Goal: Task Accomplishment & Management: Complete application form

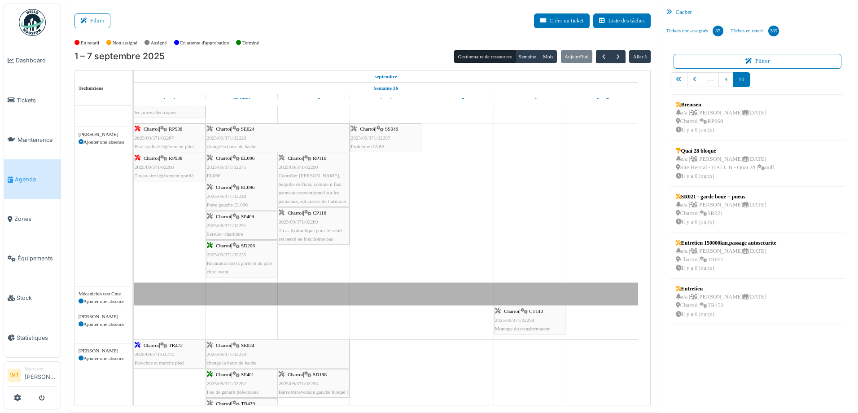
scroll to position [135, 0]
click at [28, 103] on link "Tickets" at bounding box center [32, 99] width 57 height 39
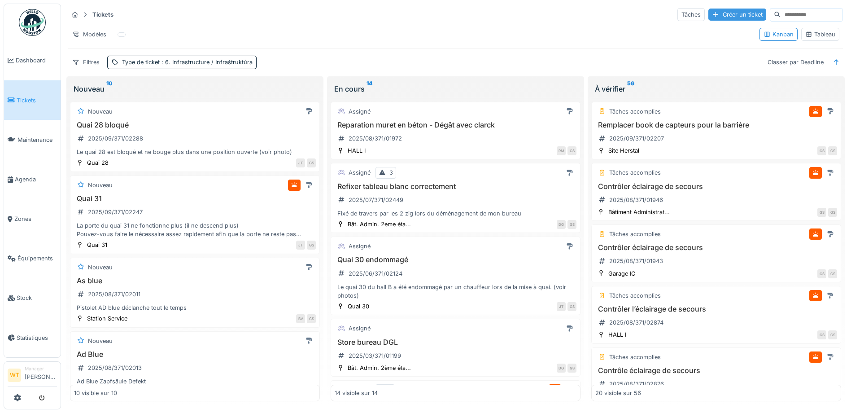
click at [709, 17] on div "Créer un ticket" at bounding box center [737, 15] width 58 height 12
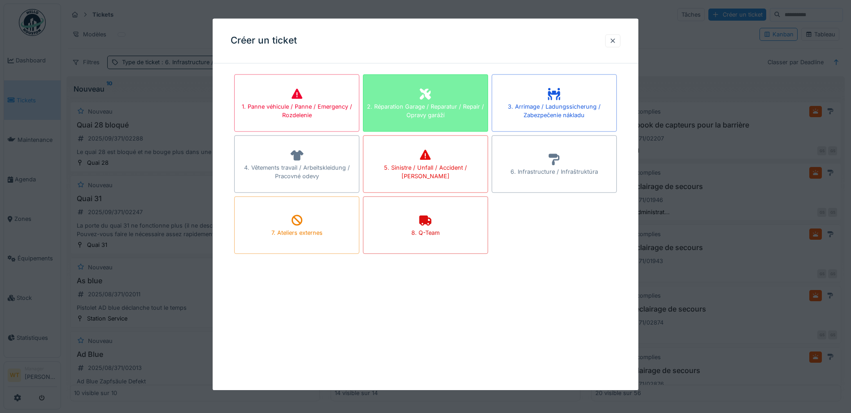
click at [422, 104] on div "2. Réparation Garage / Reparatur / Repair / Opravy garáží" at bounding box center [425, 110] width 124 height 17
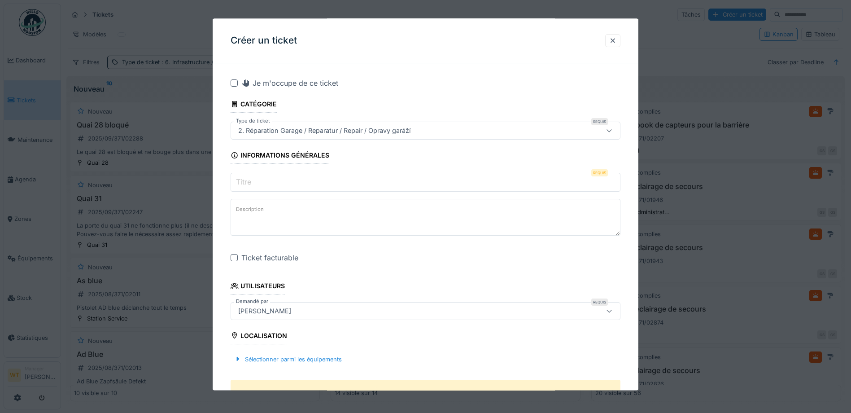
click at [335, 171] on fieldset "**********" at bounding box center [426, 400] width 390 height 660
click at [331, 177] on input "Titre" at bounding box center [426, 182] width 390 height 19
drag, startPoint x: 307, startPoint y: 183, endPoint x: 329, endPoint y: 169, distance: 25.4
click at [329, 169] on fieldset "**********" at bounding box center [426, 400] width 390 height 660
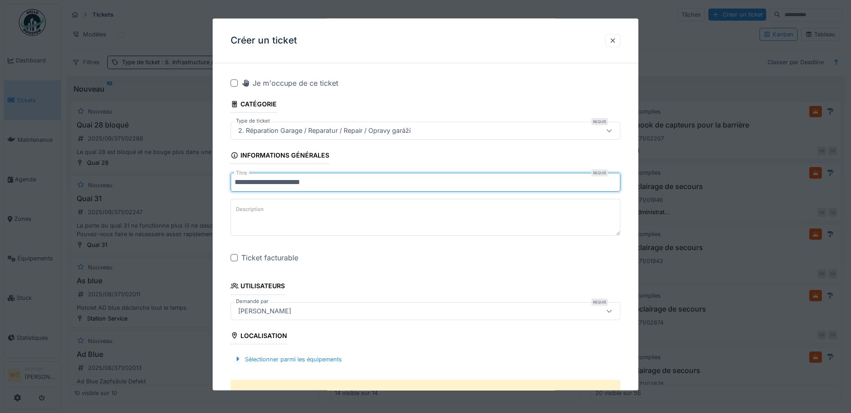
click at [320, 184] on input "**********" at bounding box center [426, 182] width 390 height 19
type input "**********"
click at [345, 254] on div "Ticket facturable" at bounding box center [430, 258] width 379 height 11
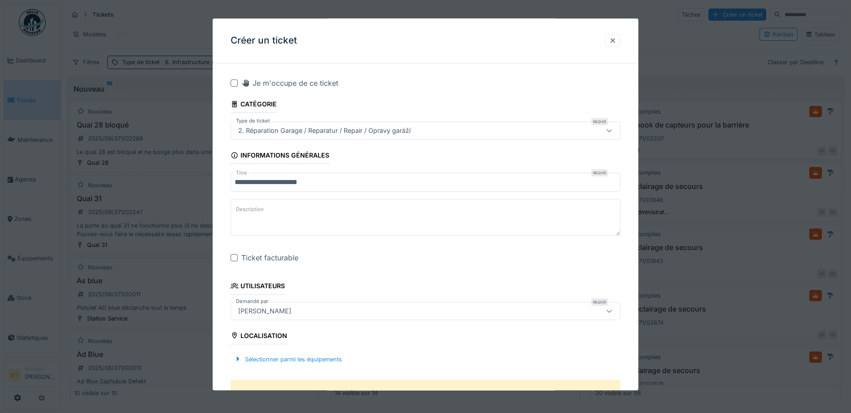
click at [236, 256] on div at bounding box center [234, 257] width 7 height 7
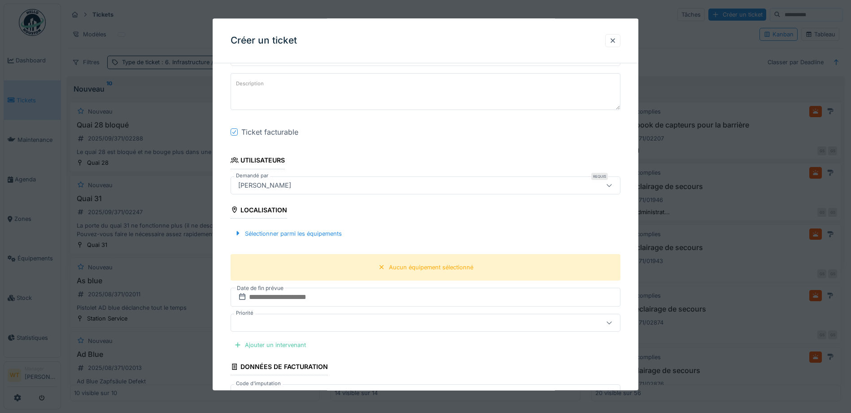
scroll to position [135, 0]
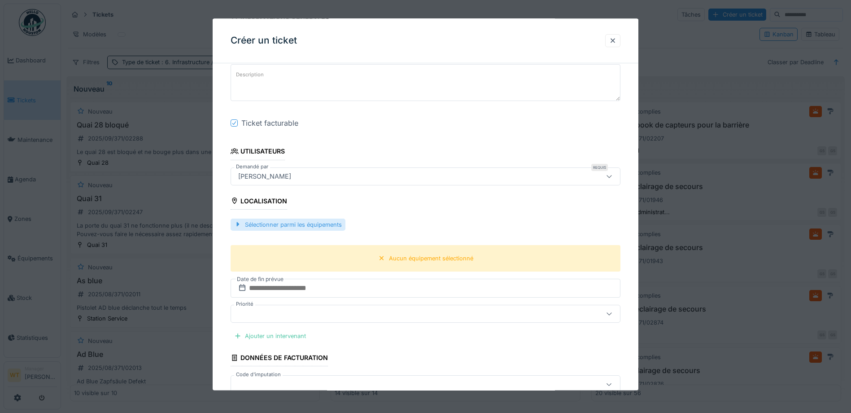
click at [329, 230] on div "Sélectionner parmi les équipements" at bounding box center [288, 225] width 115 height 12
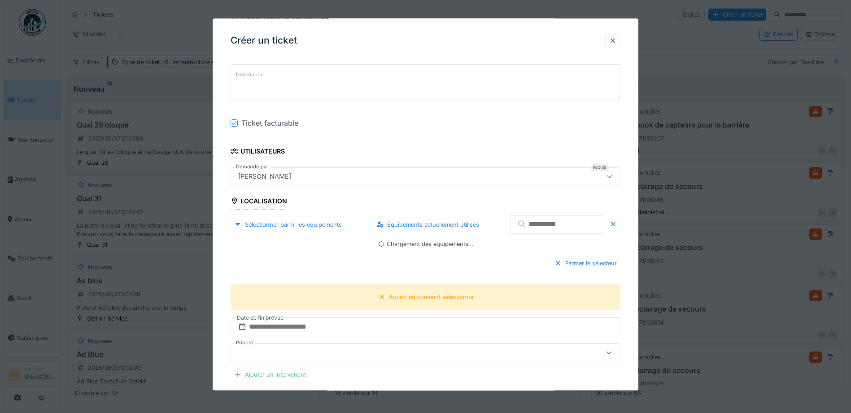
click at [525, 223] on input "text" at bounding box center [557, 224] width 94 height 19
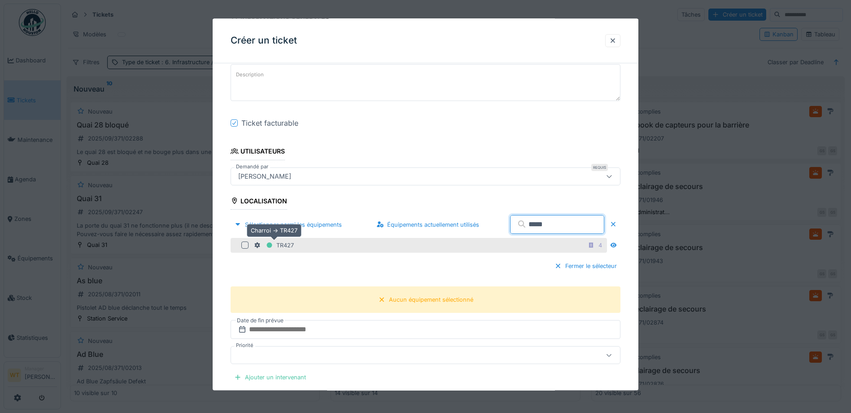
type input "*****"
click at [254, 242] on icon at bounding box center [257, 245] width 7 height 6
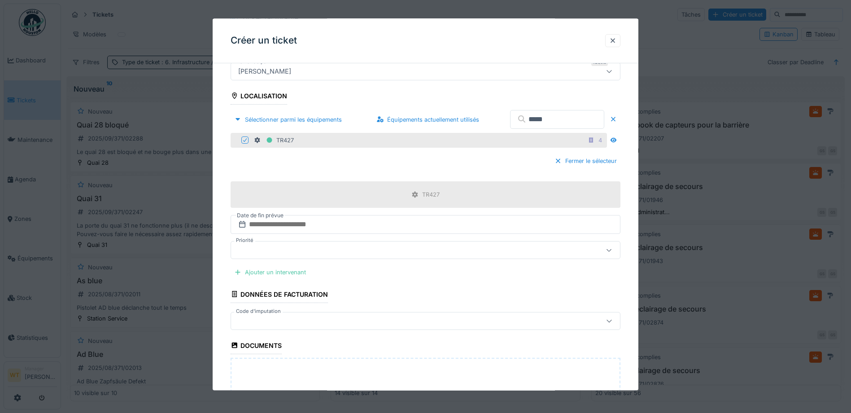
scroll to position [269, 0]
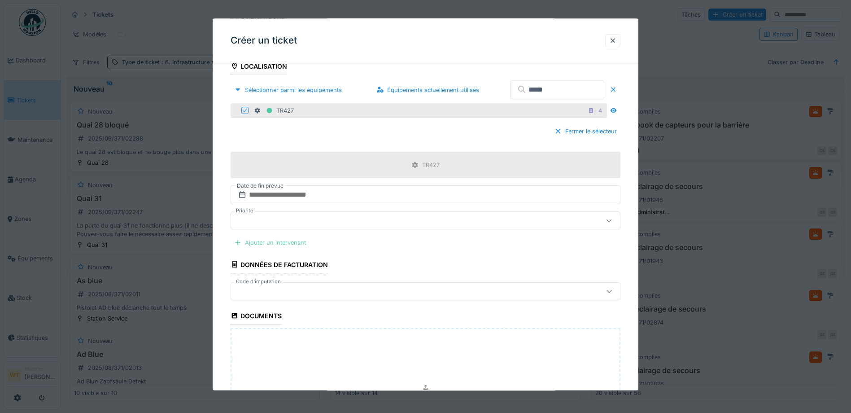
click at [287, 239] on div "Ajouter un intervenant" at bounding box center [270, 243] width 79 height 12
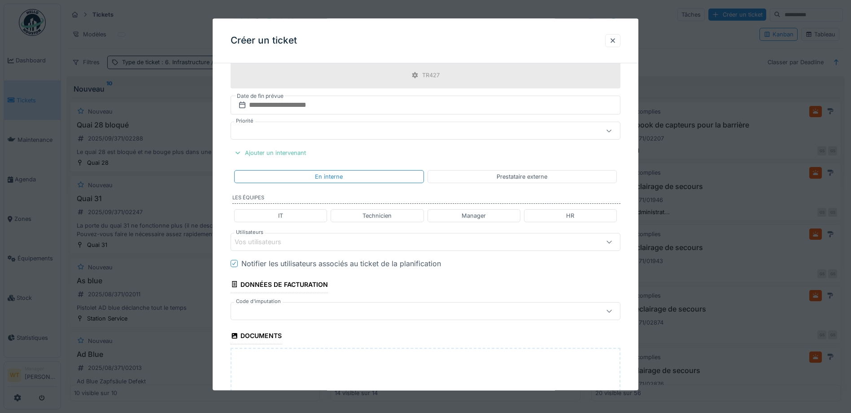
click at [340, 243] on div "Vos utilisateurs" at bounding box center [403, 242] width 336 height 10
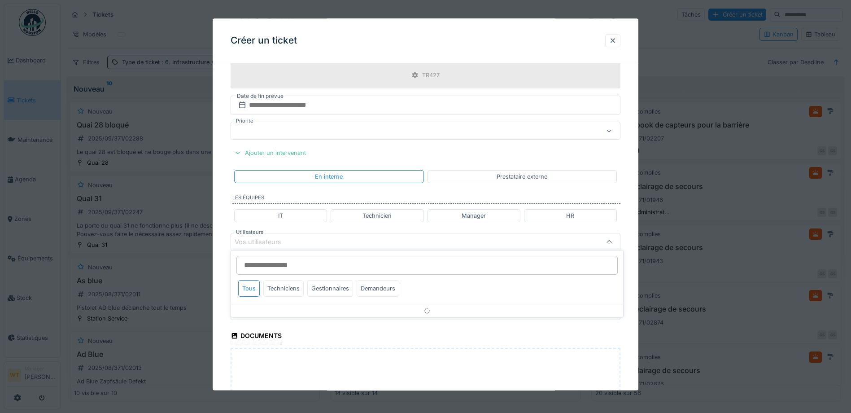
scroll to position [397, 0]
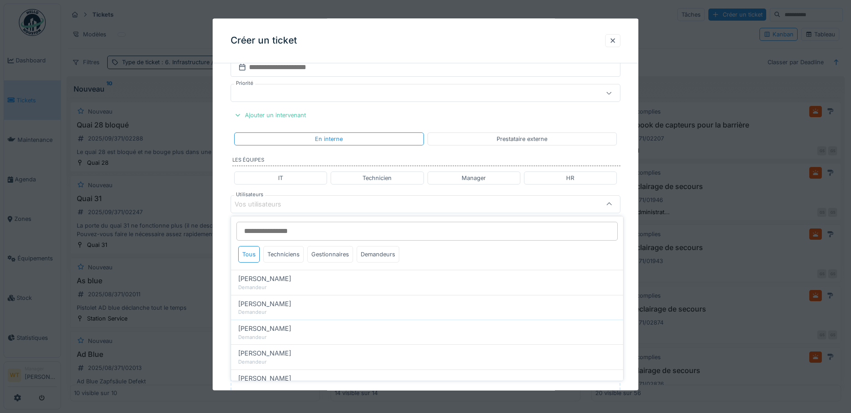
click at [387, 180] on div "Technicien" at bounding box center [377, 178] width 29 height 9
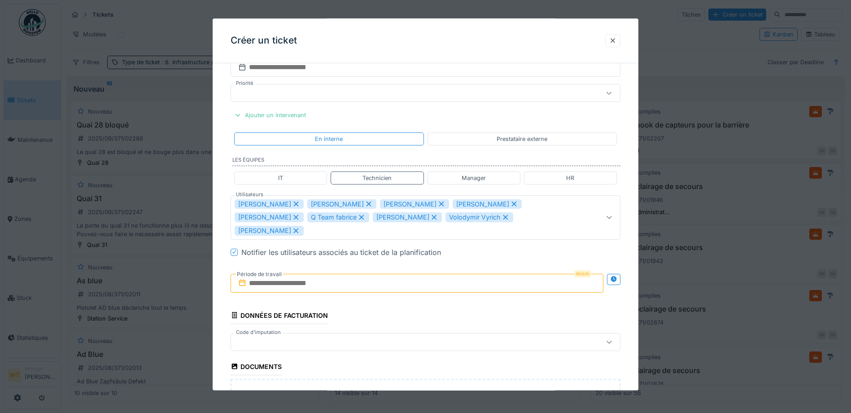
click at [365, 201] on icon at bounding box center [369, 204] width 8 height 6
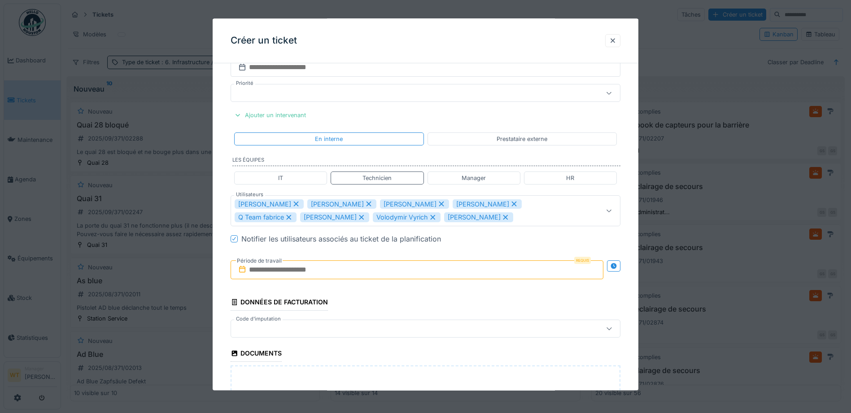
click at [365, 204] on icon at bounding box center [369, 204] width 8 height 6
click at [365, 203] on icon at bounding box center [369, 204] width 8 height 6
click at [359, 203] on icon at bounding box center [361, 204] width 5 height 5
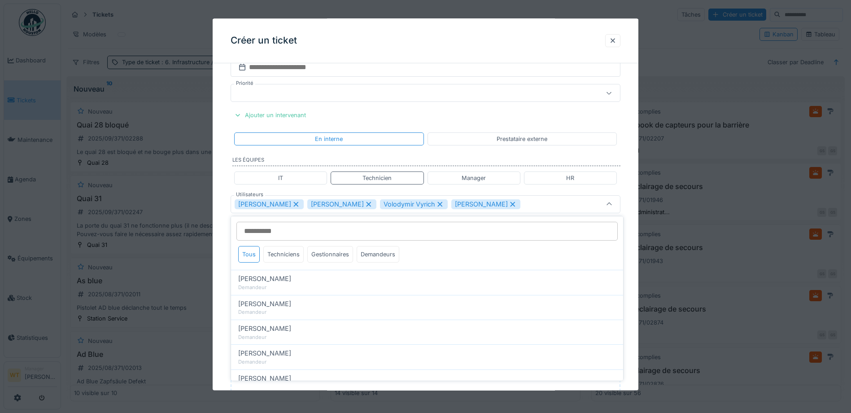
click at [365, 203] on icon at bounding box center [369, 204] width 8 height 6
click at [363, 204] on icon at bounding box center [367, 204] width 8 height 6
click at [292, 202] on icon at bounding box center [296, 204] width 8 height 6
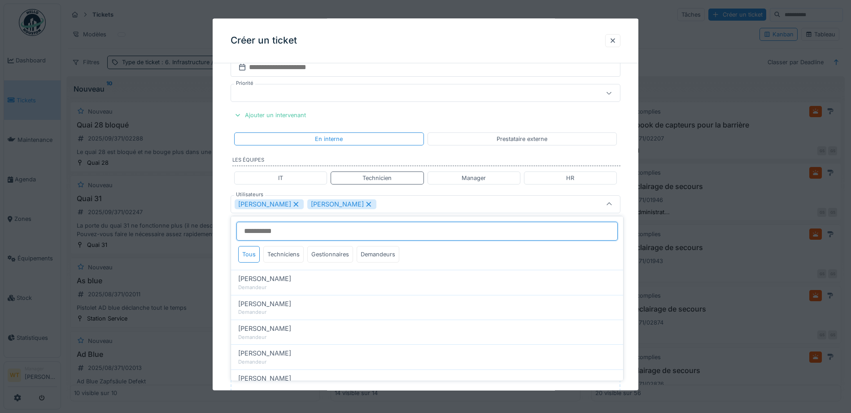
type input "*****"
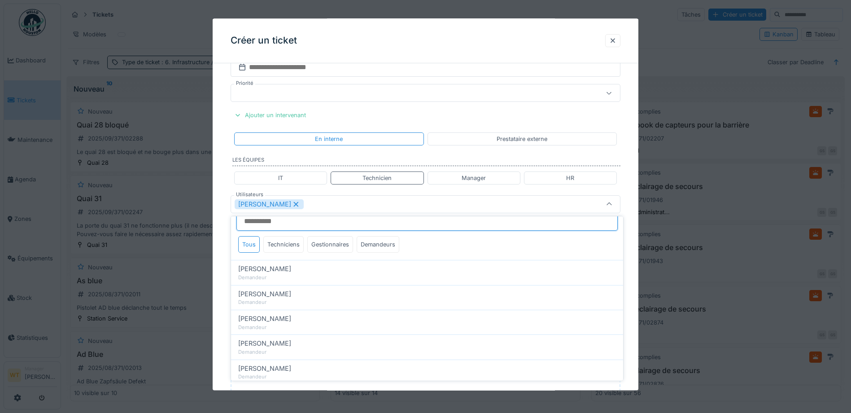
scroll to position [0, 0]
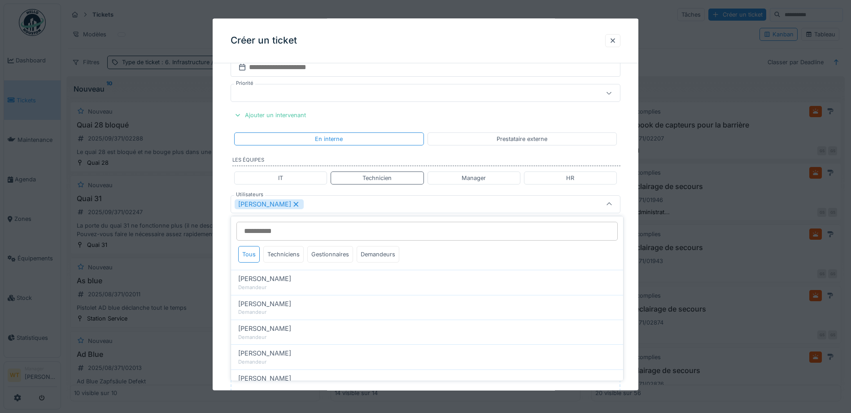
click at [351, 206] on div "Patrick Fridmansky" at bounding box center [403, 204] width 336 height 10
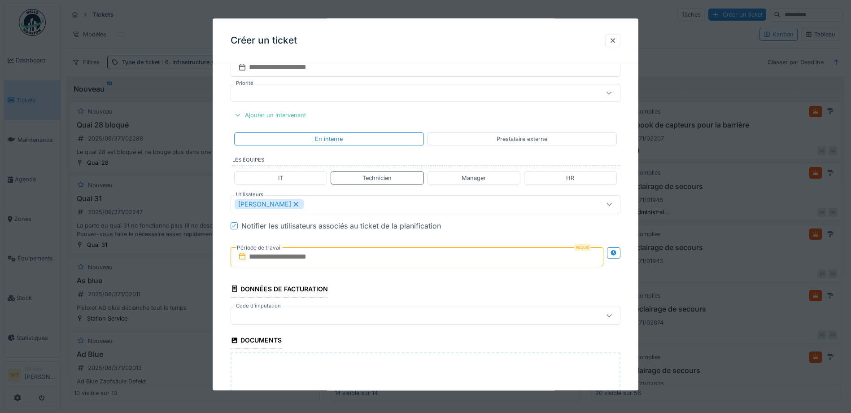
click at [307, 256] on input "text" at bounding box center [417, 256] width 373 height 19
click at [402, 310] on div "3" at bounding box center [404, 315] width 12 height 13
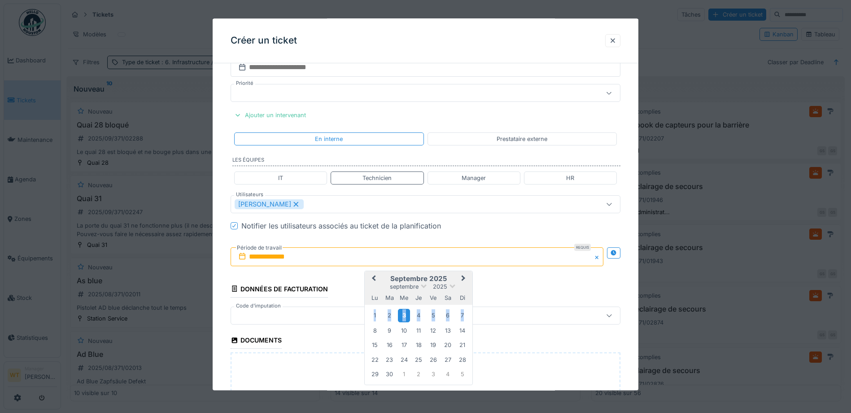
click at [402, 310] on div "3" at bounding box center [404, 315] width 12 height 13
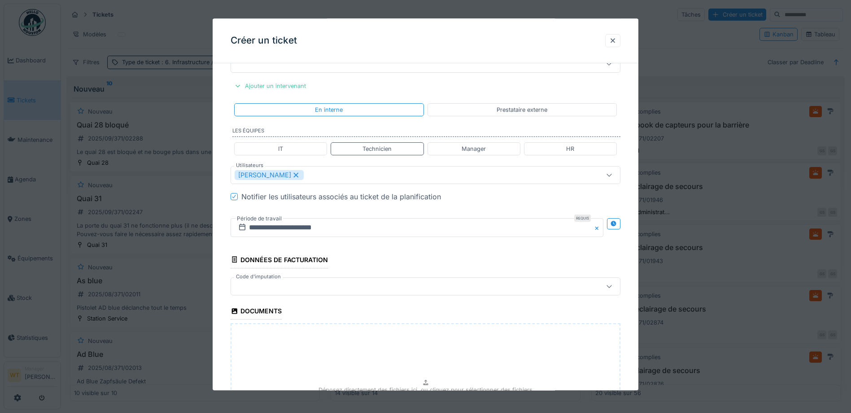
scroll to position [442, 0]
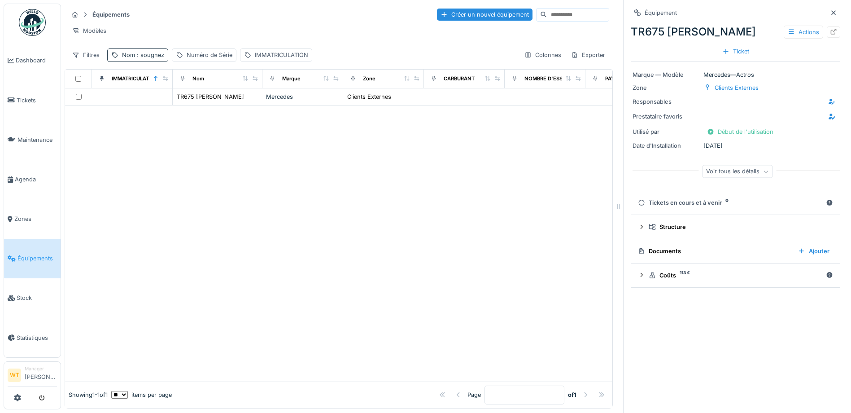
click at [136, 58] on span ": sougnez" at bounding box center [149, 55] width 29 height 7
click at [193, 105] on icon at bounding box center [189, 105] width 7 height 6
click at [189, 104] on input "Nom" at bounding box center [155, 105] width 89 height 19
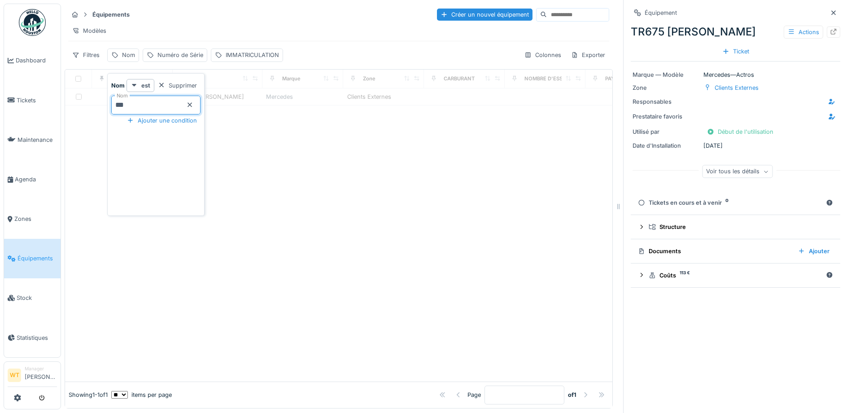
type input "***"
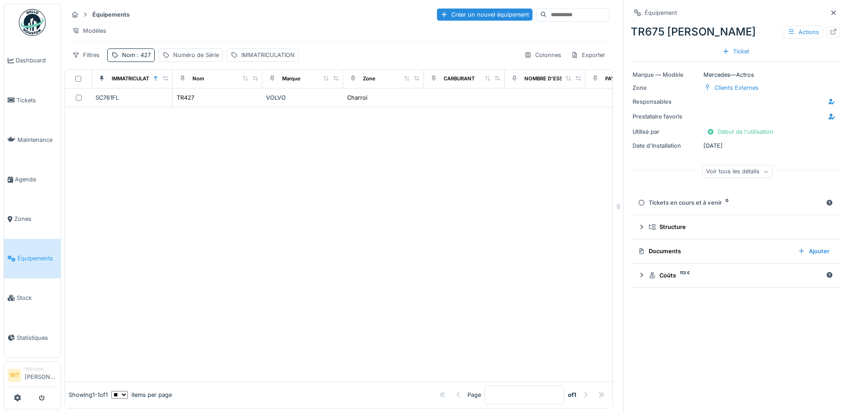
click at [203, 32] on div "Modèles" at bounding box center [338, 30] width 541 height 13
click at [139, 58] on span ": 427" at bounding box center [143, 55] width 16 height 7
click at [193, 106] on icon at bounding box center [189, 105] width 7 height 6
click at [186, 107] on input "Nom" at bounding box center [155, 105] width 89 height 19
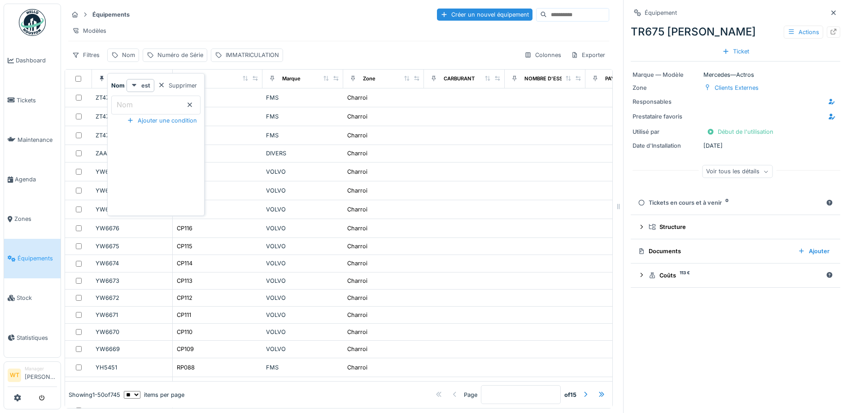
click at [162, 14] on div "Équipements Créer un nouvel équipement" at bounding box center [338, 14] width 541 height 15
click at [18, 175] on span "Agenda" at bounding box center [36, 179] width 42 height 9
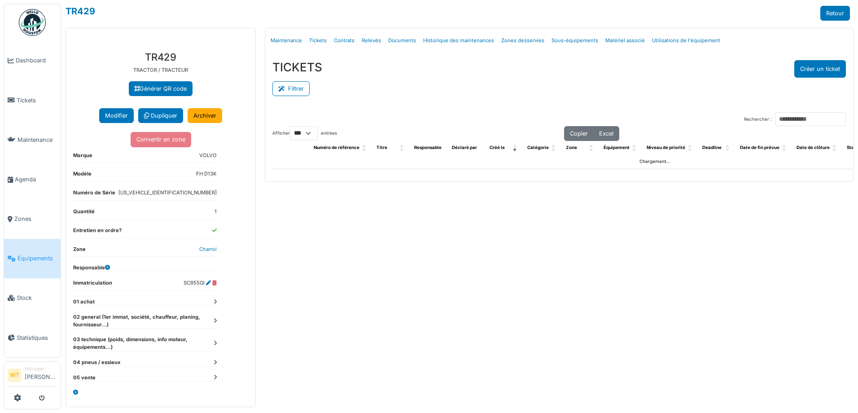
select select "***"
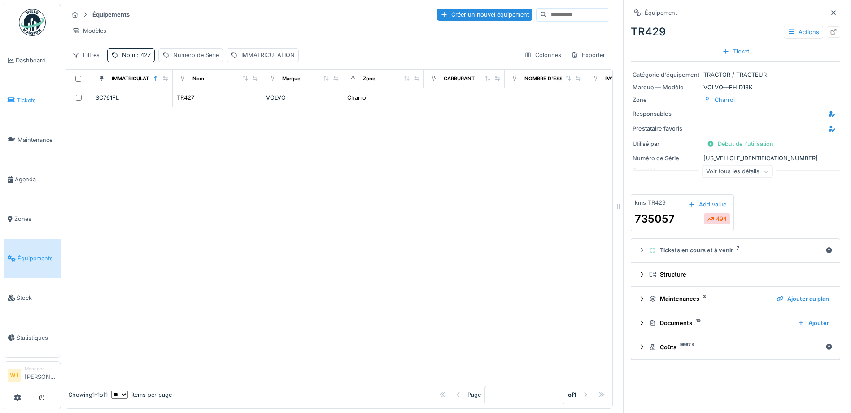
click at [25, 96] on span "Tickets" at bounding box center [37, 100] width 40 height 9
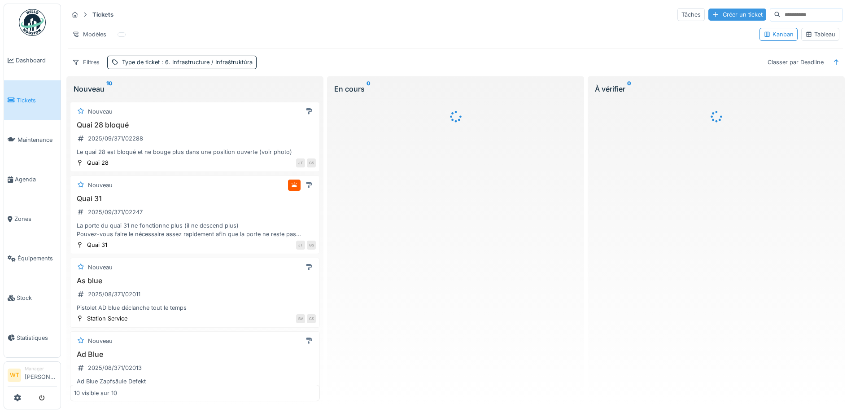
click at [710, 17] on div "Créer un ticket" at bounding box center [737, 15] width 58 height 12
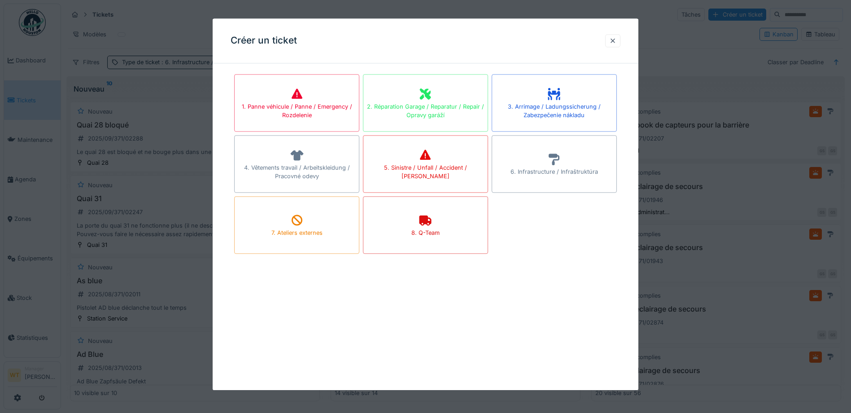
click at [422, 91] on icon at bounding box center [425, 93] width 13 height 11
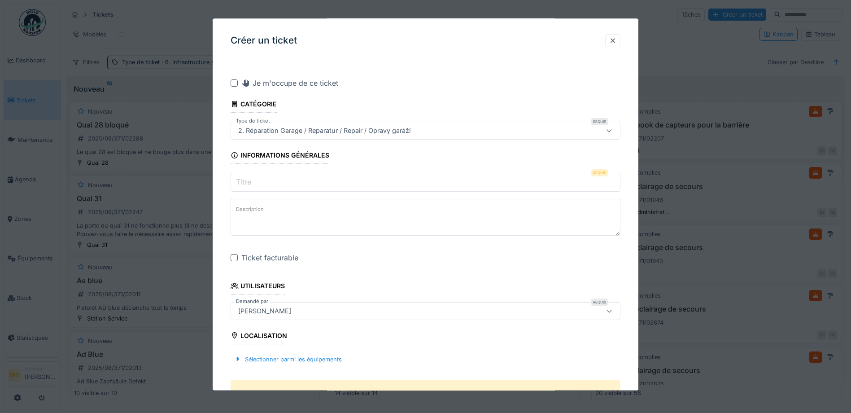
click at [324, 177] on input "Titre" at bounding box center [426, 182] width 390 height 19
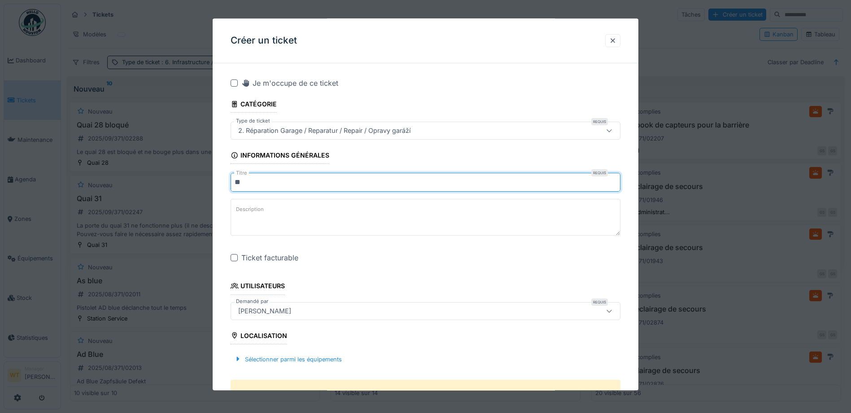
type input "*"
type input "**********"
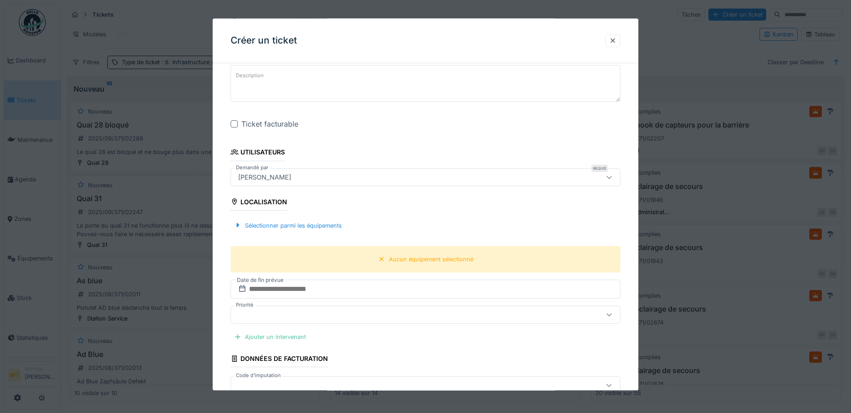
scroll to position [135, 0]
click at [234, 123] on div at bounding box center [234, 123] width 7 height 7
click at [323, 222] on div "Sélectionner parmi les équipements" at bounding box center [288, 225] width 115 height 12
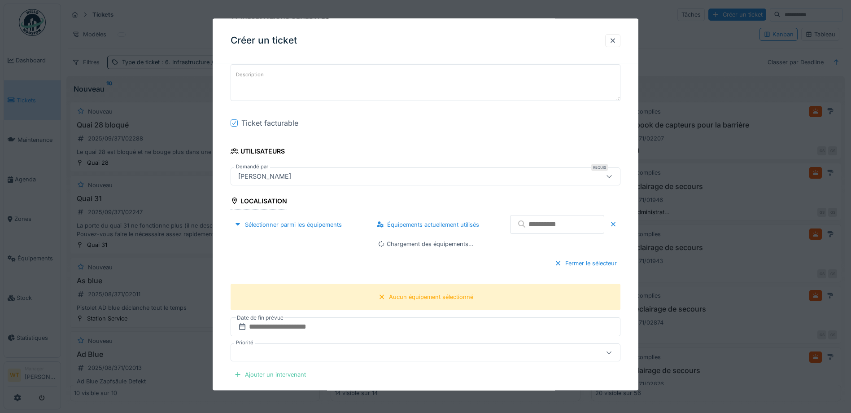
click at [574, 231] on input "text" at bounding box center [557, 224] width 94 height 19
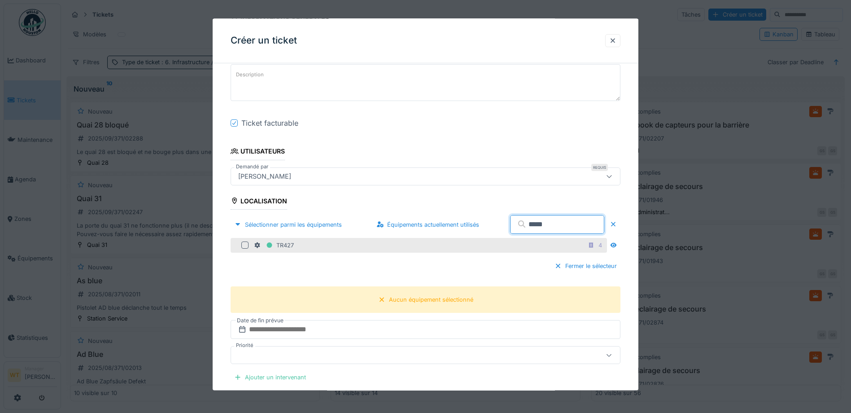
type input "*****"
click at [245, 245] on div at bounding box center [244, 245] width 7 height 7
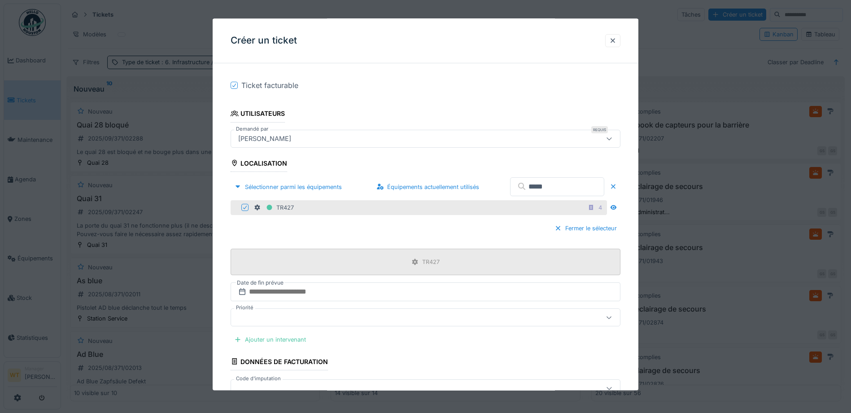
scroll to position [224, 0]
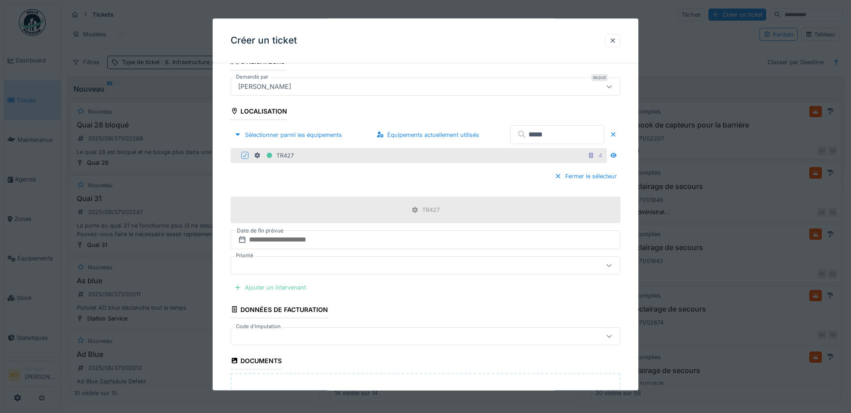
click at [303, 285] on div "Ajouter un intervenant" at bounding box center [270, 288] width 79 height 12
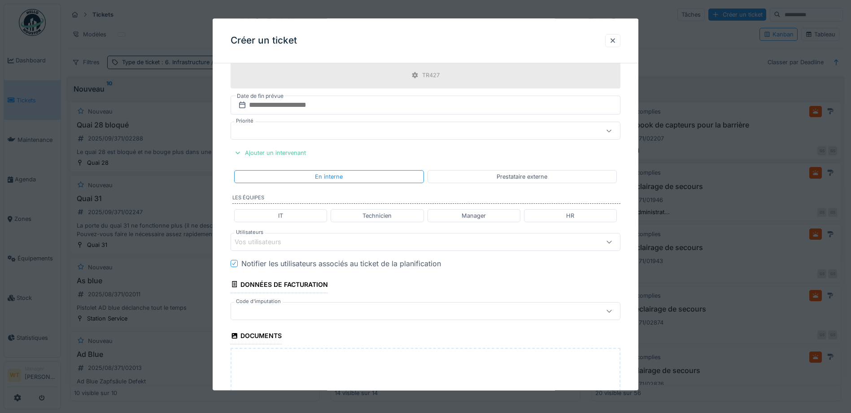
click at [357, 241] on div "Vos utilisateurs" at bounding box center [403, 242] width 336 height 10
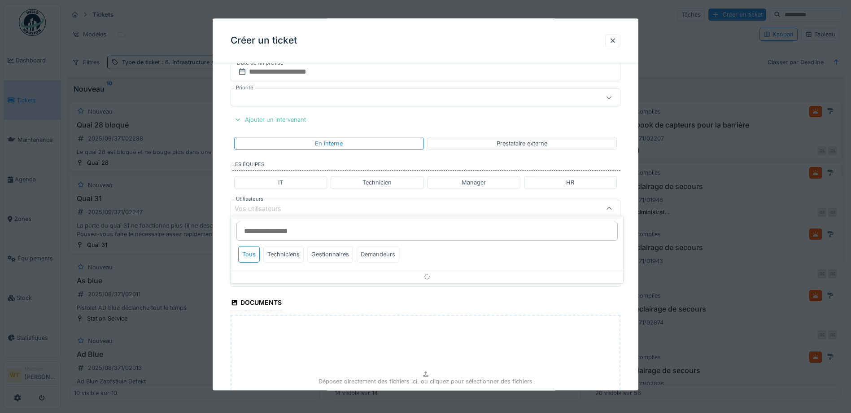
scroll to position [397, 0]
click at [294, 252] on div "Techniciens" at bounding box center [283, 254] width 40 height 17
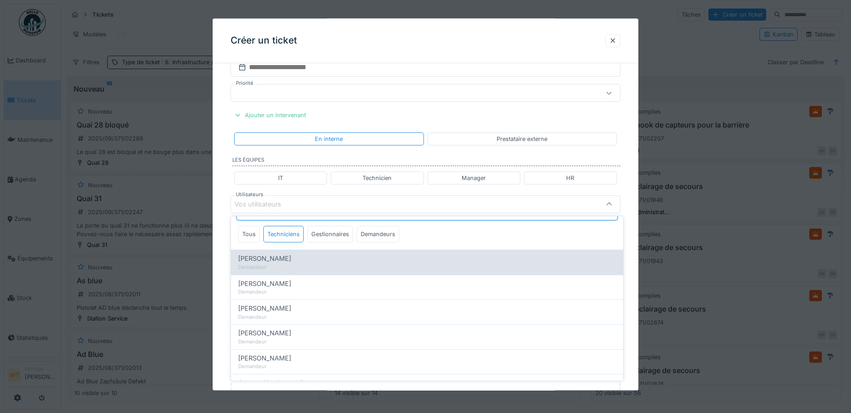
scroll to position [0, 0]
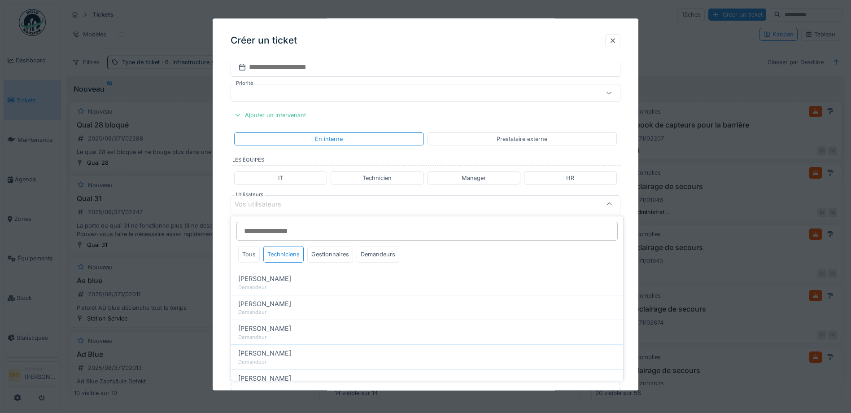
click at [247, 255] on div "Tous" at bounding box center [249, 254] width 22 height 17
click at [274, 252] on div "Techniciens" at bounding box center [283, 254] width 40 height 17
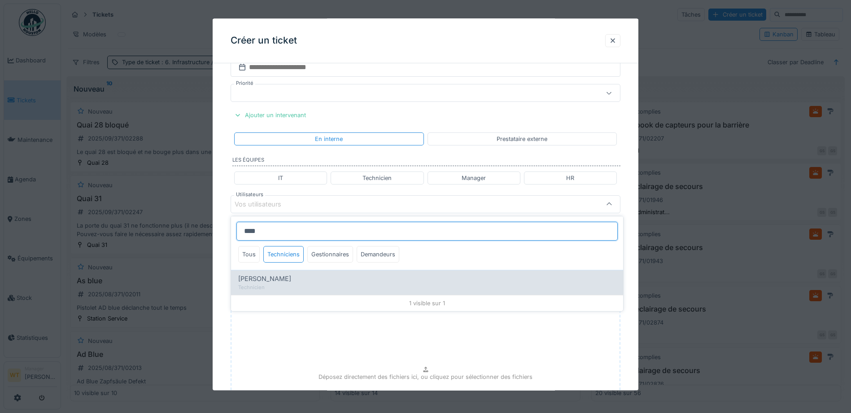
type input "****"
click at [303, 282] on div "Patrick Fridmansky" at bounding box center [427, 279] width 378 height 10
type input "*****"
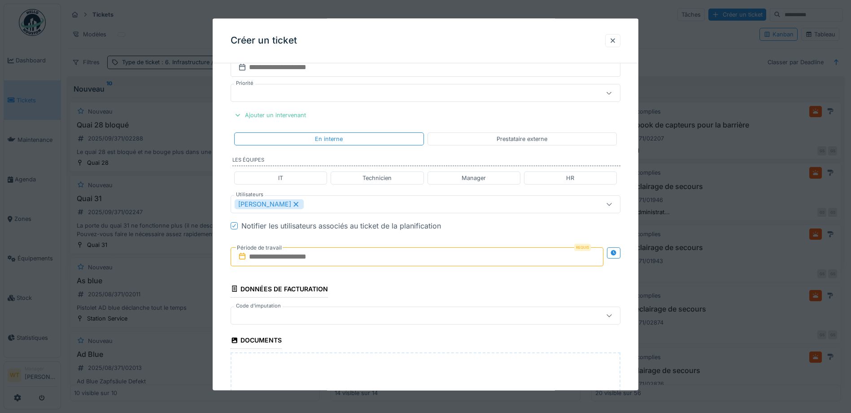
click at [354, 215] on fieldset "**********" at bounding box center [426, 100] width 390 height 853
click at [315, 256] on input "text" at bounding box center [417, 256] width 373 height 19
click at [405, 312] on div "3" at bounding box center [404, 315] width 12 height 13
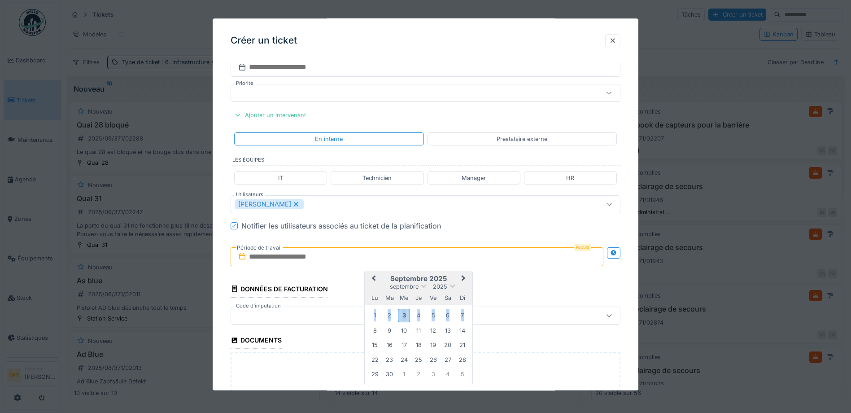
click at [405, 312] on div "3" at bounding box center [404, 315] width 12 height 13
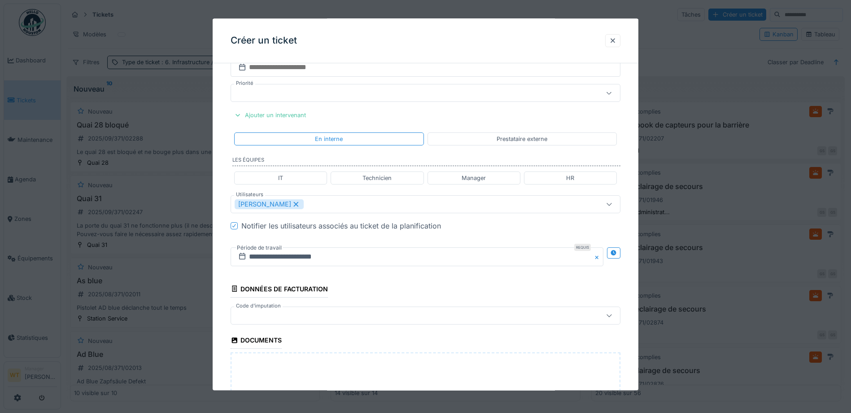
click at [344, 315] on div at bounding box center [403, 315] width 336 height 10
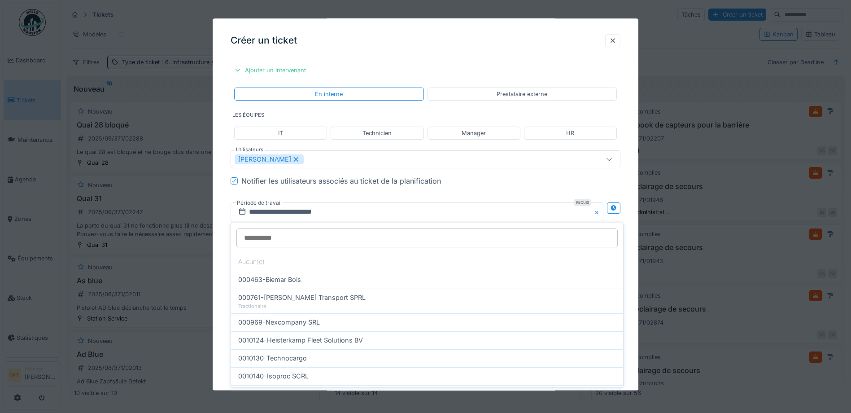
scroll to position [508, 0]
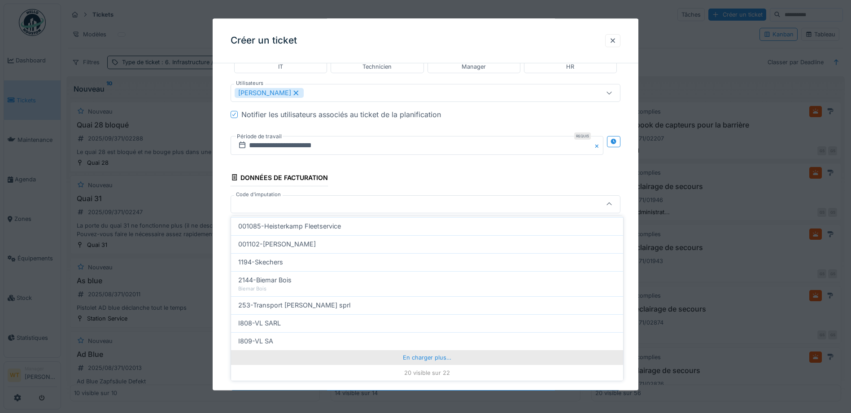
click at [382, 362] on div "En charger plus…" at bounding box center [427, 357] width 392 height 14
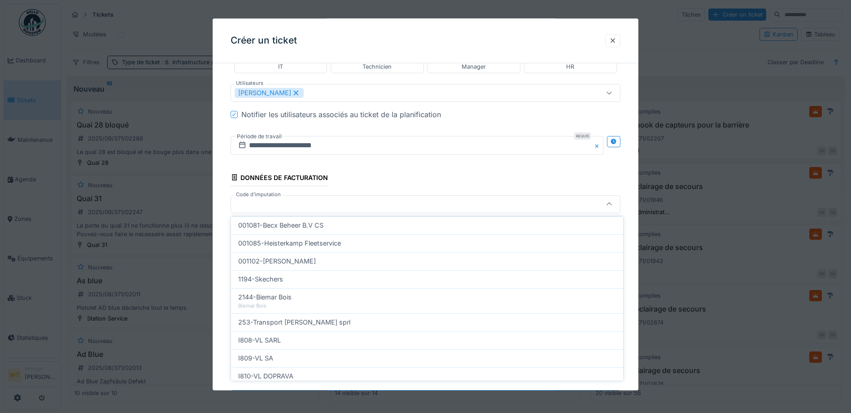
scroll to position [308, 0]
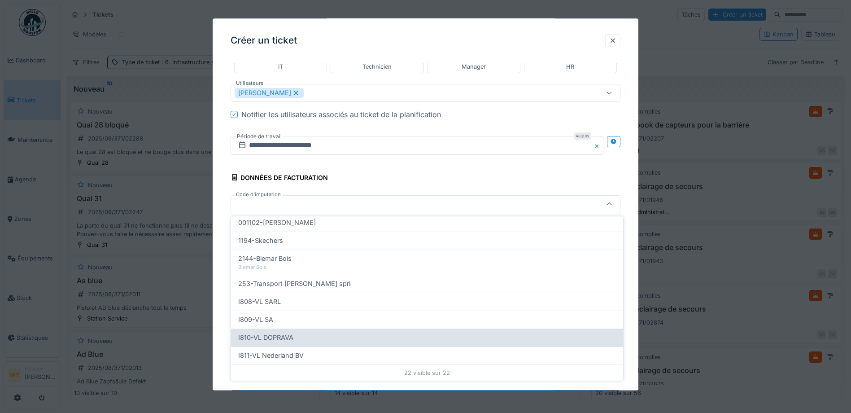
click at [292, 334] on span "I810-VL DOPRAVA" at bounding box center [265, 337] width 55 height 10
type input "***"
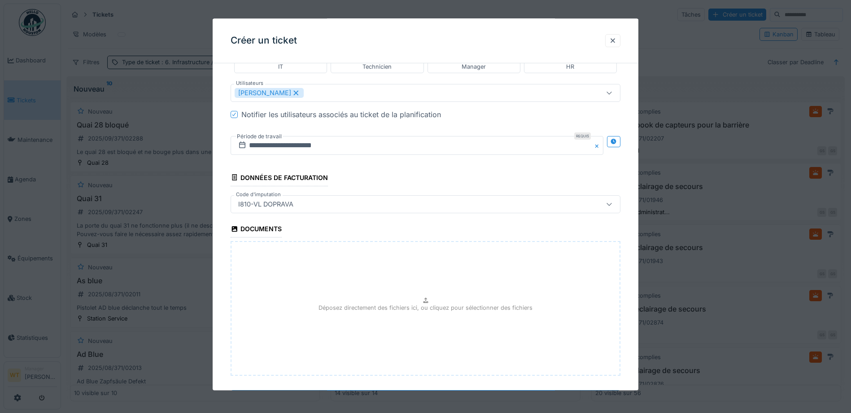
scroll to position [552, 0]
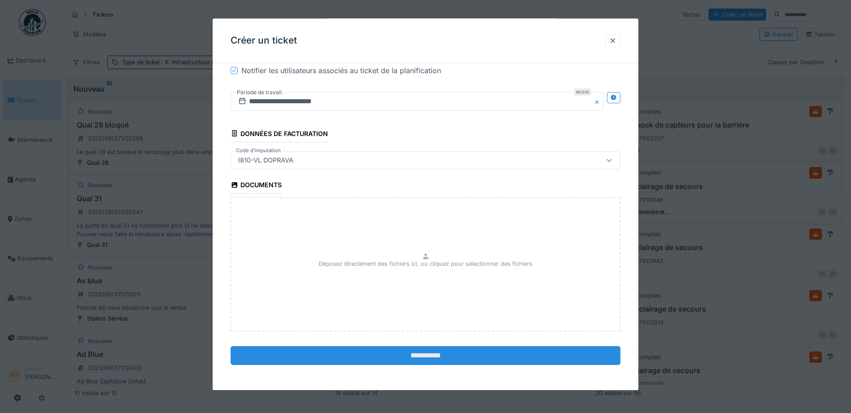
click at [363, 359] on input "**********" at bounding box center [426, 355] width 390 height 19
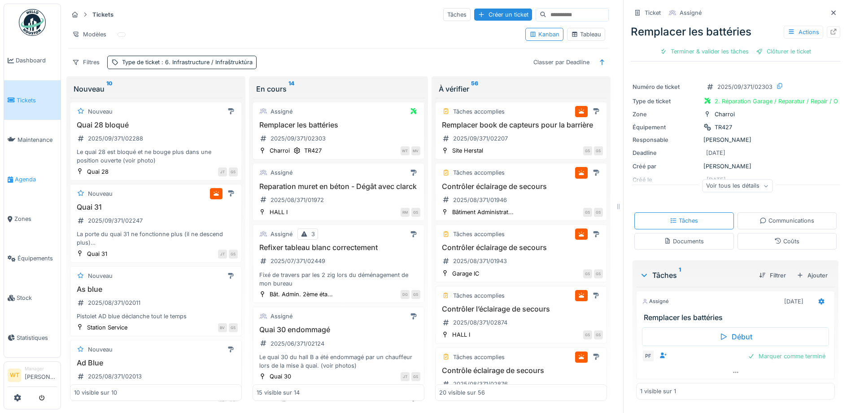
click at [42, 175] on span "Agenda" at bounding box center [36, 179] width 42 height 9
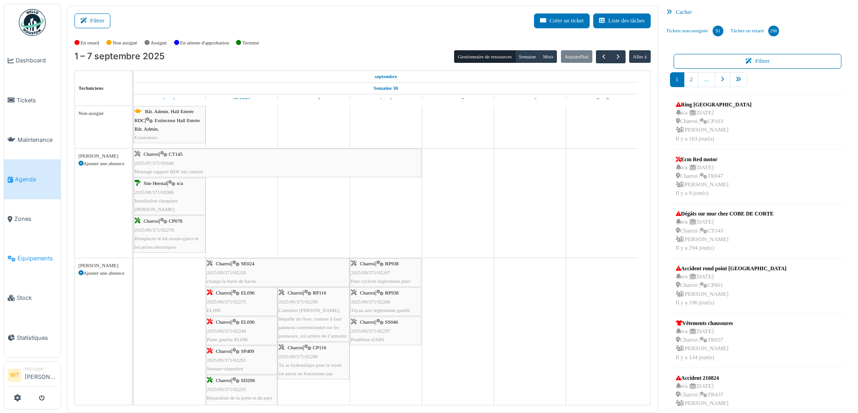
click at [45, 254] on span "Équipements" at bounding box center [36, 258] width 39 height 9
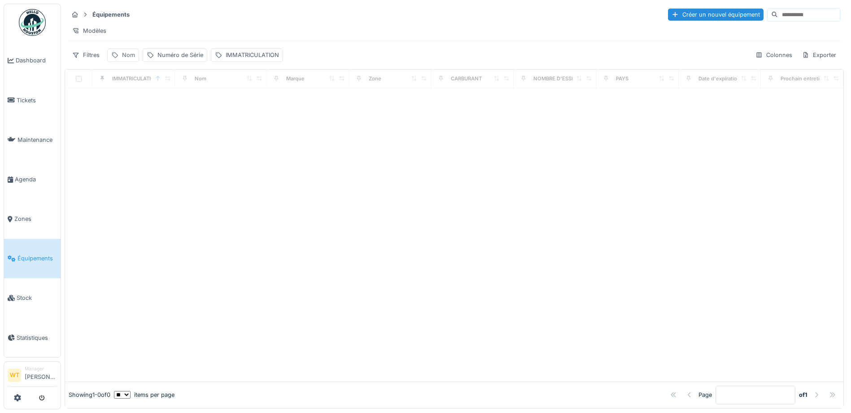
click at [124, 59] on div "Nom" at bounding box center [128, 55] width 13 height 9
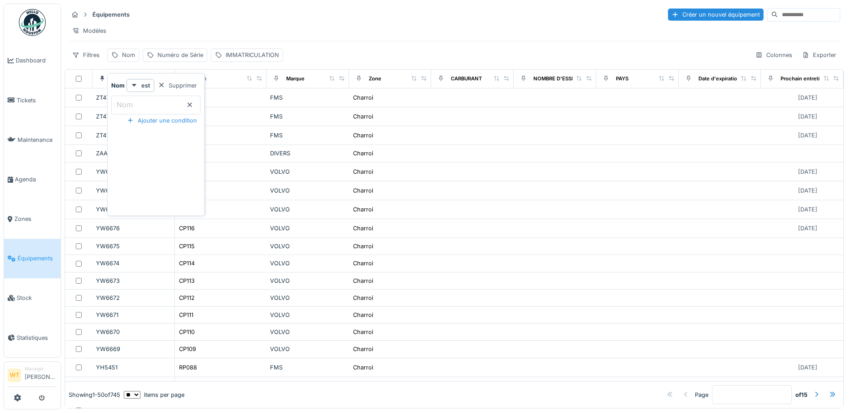
drag, startPoint x: 206, startPoint y: 104, endPoint x: 184, endPoint y: 102, distance: 23.0
click at [193, 104] on icon at bounding box center [189, 105] width 7 height 6
click at [174, 104] on input "Nom" at bounding box center [155, 105] width 89 height 19
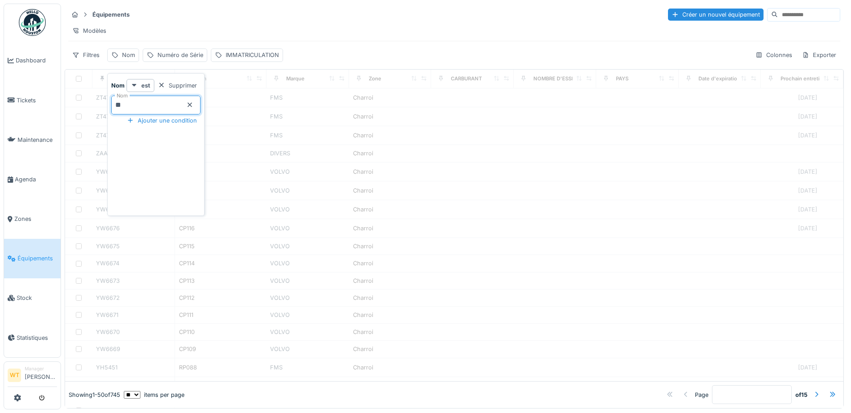
type input "**"
click at [217, 32] on div "Modèles" at bounding box center [454, 30] width 772 height 13
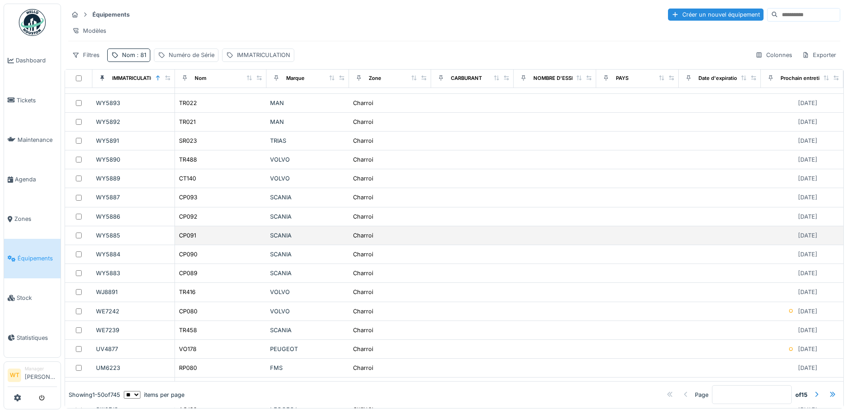
scroll to position [449, 0]
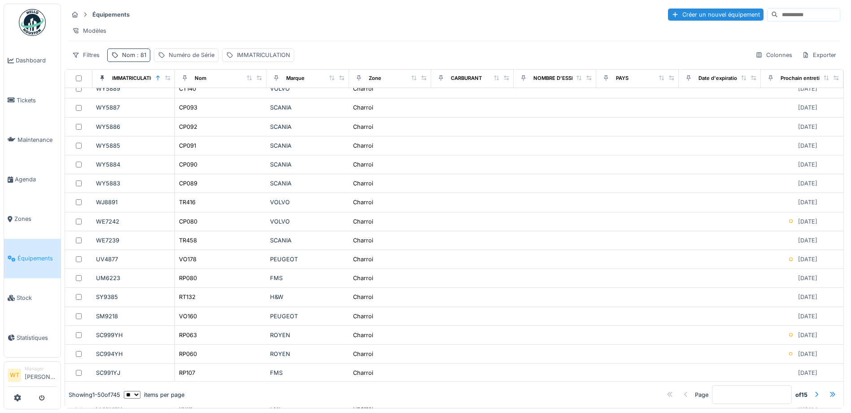
click at [119, 57] on div "Nom : 81" at bounding box center [128, 54] width 43 height 13
click at [165, 103] on input "**" at bounding box center [155, 105] width 89 height 19
click at [37, 254] on span "Équipements" at bounding box center [36, 258] width 39 height 9
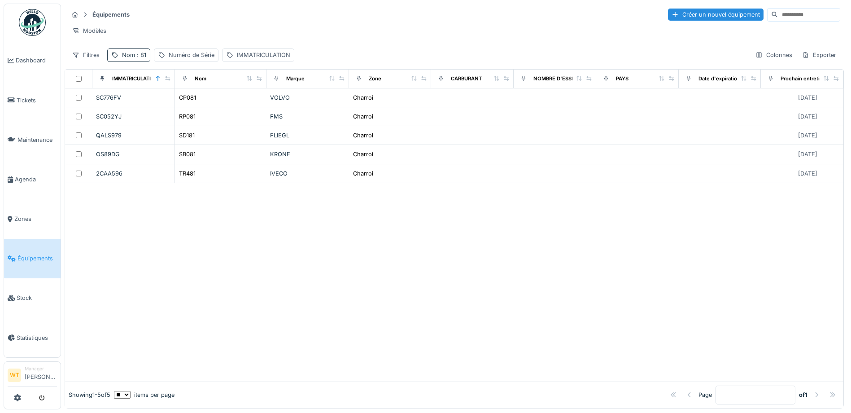
drag, startPoint x: 134, startPoint y: 61, endPoint x: 137, endPoint y: 67, distance: 7.2
click at [134, 59] on div "Nom : 81" at bounding box center [134, 55] width 24 height 9
click at [193, 102] on icon at bounding box center [189, 105] width 7 height 6
click at [160, 105] on input "Nom" at bounding box center [155, 105] width 89 height 19
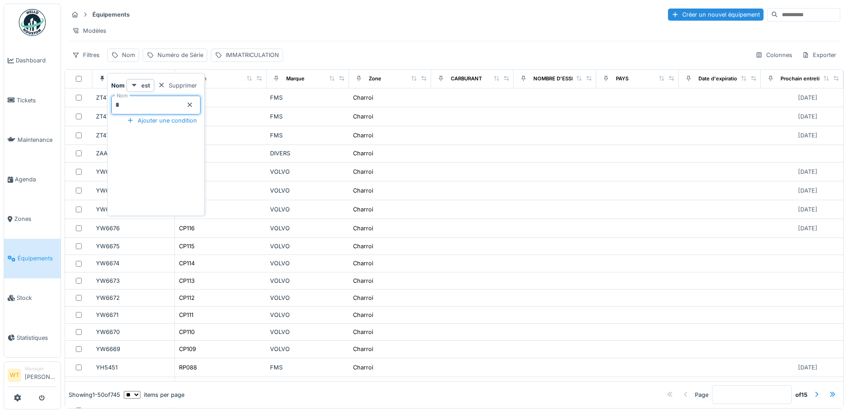
type input "**"
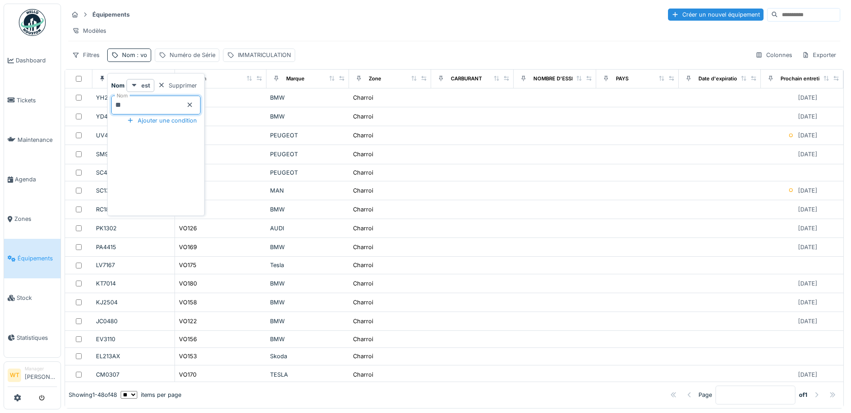
click at [241, 32] on div "Modèles" at bounding box center [454, 30] width 772 height 13
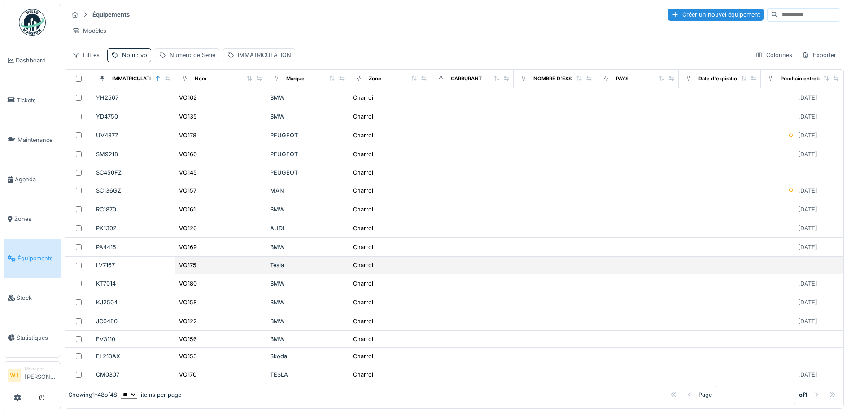
click at [273, 269] on div "Tesla" at bounding box center [307, 265] width 75 height 9
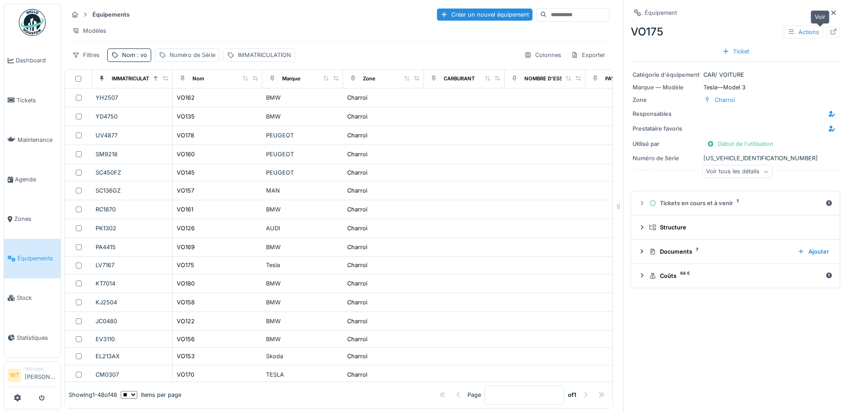
click at [830, 34] on icon at bounding box center [833, 32] width 7 height 6
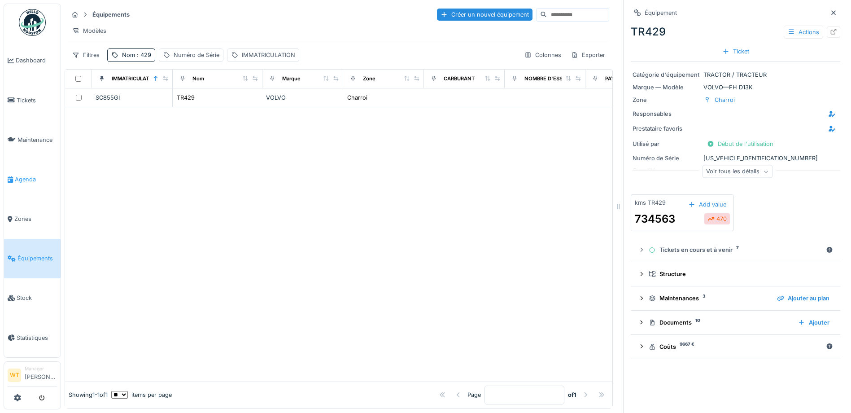
click at [23, 180] on link "Agenda" at bounding box center [32, 178] width 57 height 39
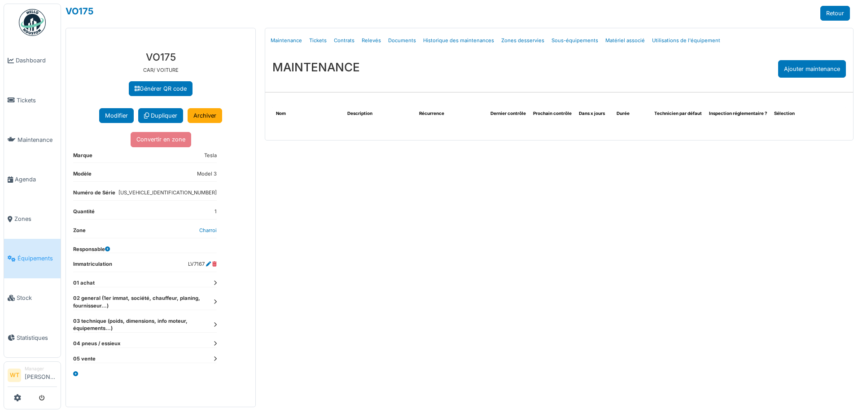
click at [214, 304] on icon at bounding box center [215, 301] width 3 height 5
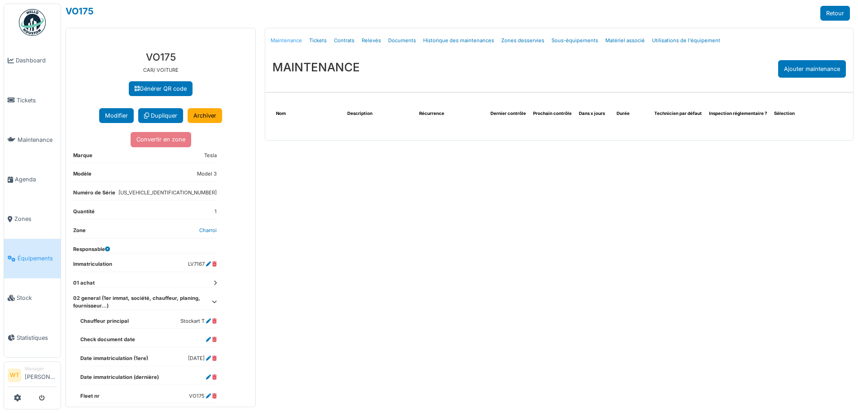
click at [297, 40] on link "Maintenance" at bounding box center [286, 40] width 39 height 21
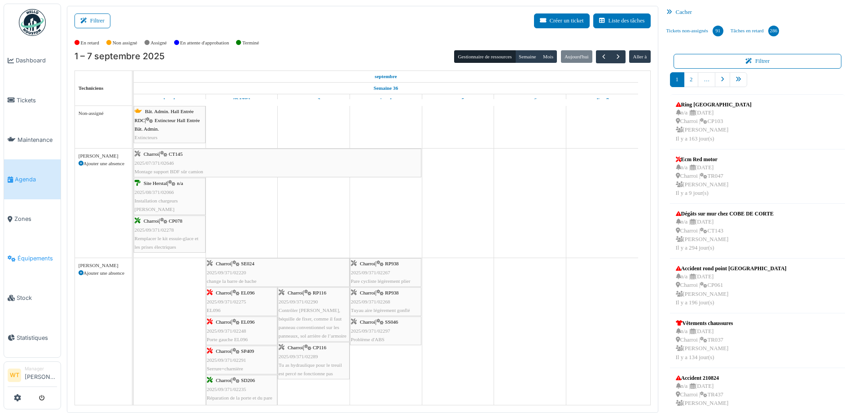
click at [39, 256] on span "Équipements" at bounding box center [36, 258] width 39 height 9
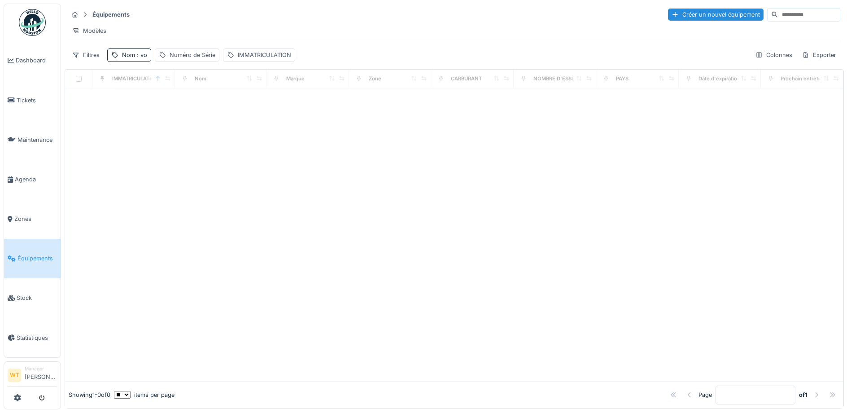
click at [138, 58] on span ": vo" at bounding box center [141, 55] width 12 height 7
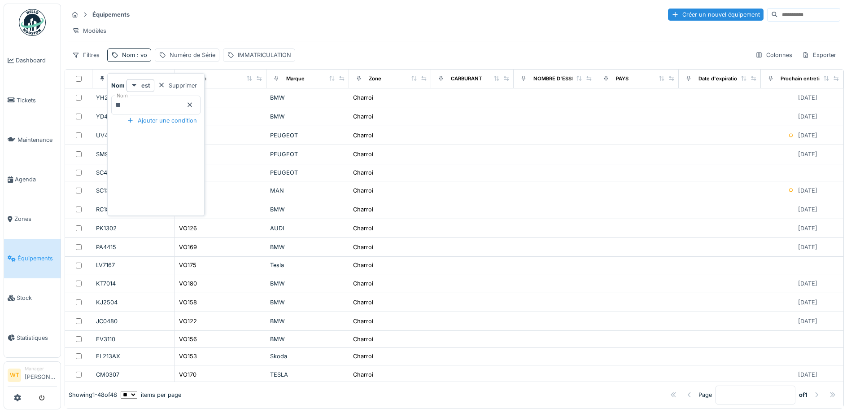
click at [193, 105] on icon at bounding box center [189, 105] width 7 height 6
click at [168, 103] on input "Nom" at bounding box center [155, 105] width 89 height 19
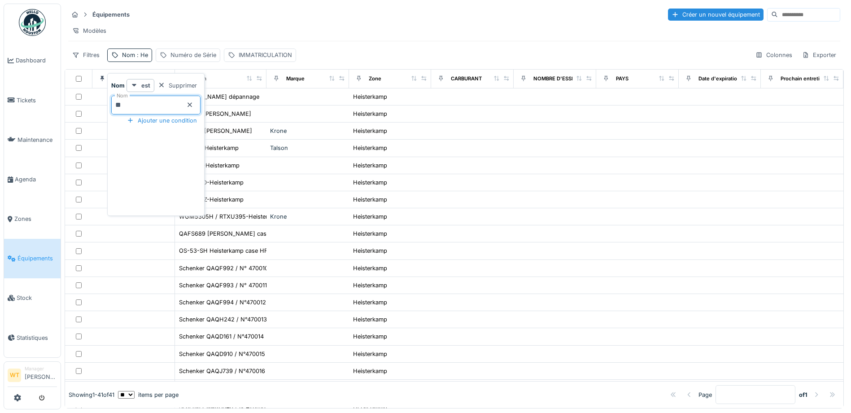
type input "*******"
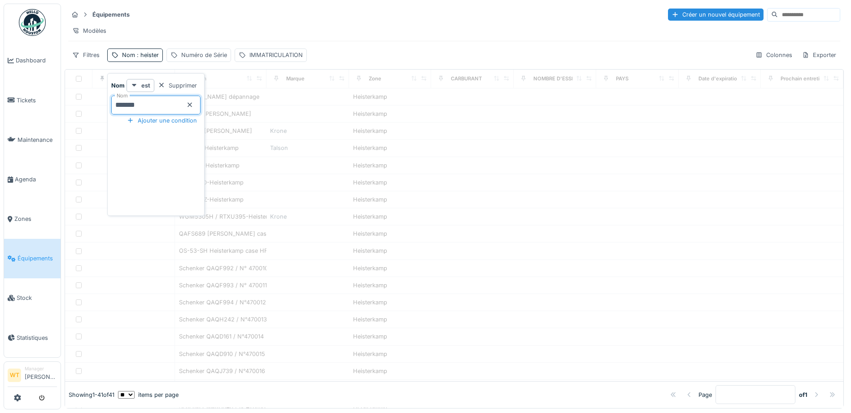
click at [336, 26] on div "Modèles" at bounding box center [454, 30] width 772 height 13
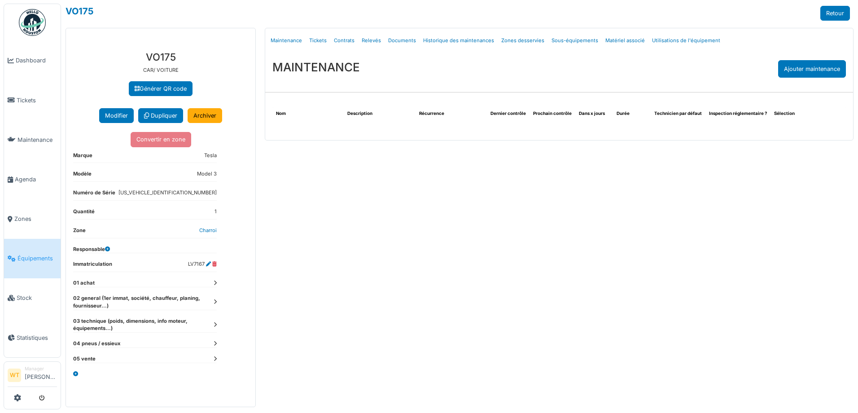
click at [37, 262] on link "Équipements" at bounding box center [32, 258] width 57 height 39
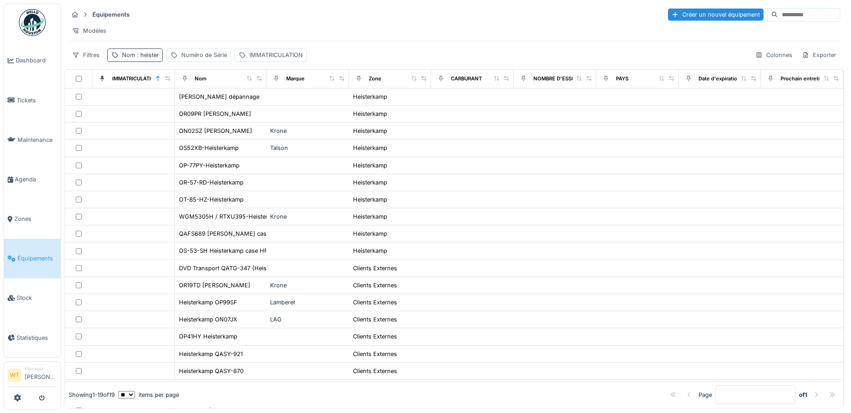
click at [156, 58] on span ": heister" at bounding box center [147, 55] width 24 height 7
click at [193, 105] on icon at bounding box center [189, 105] width 7 height 6
click at [184, 108] on input "Nom" at bounding box center [155, 105] width 89 height 19
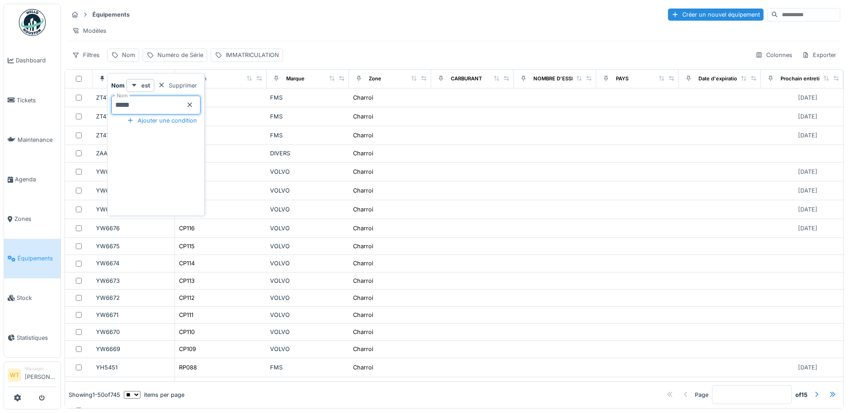
type input "*****"
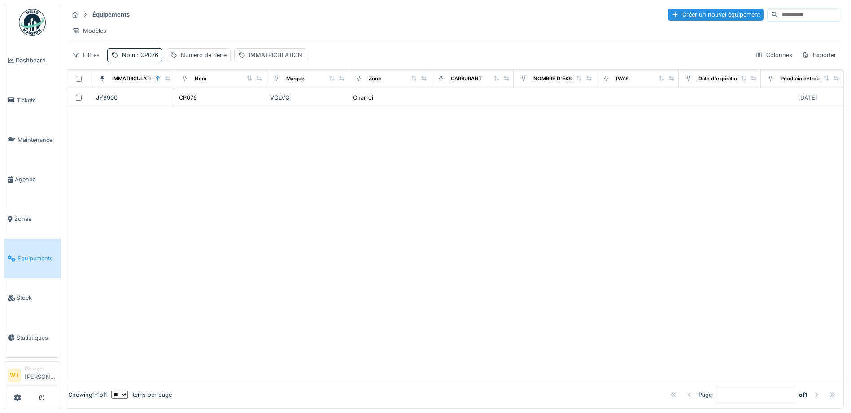
click at [259, 30] on div "Modèles" at bounding box center [454, 30] width 772 height 13
click at [139, 59] on div "Nom : CP076" at bounding box center [140, 55] width 36 height 9
click at [128, 106] on input "*****" at bounding box center [155, 105] width 89 height 19
type input "**"
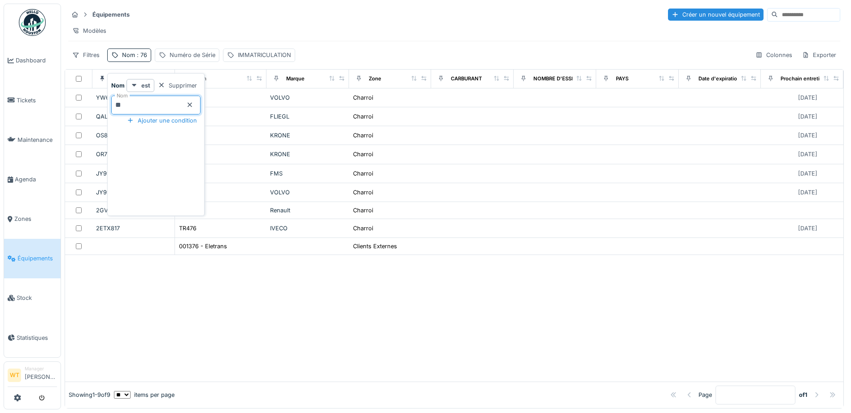
click at [213, 35] on div "Modèles" at bounding box center [454, 30] width 772 height 13
